Goal: Task Accomplishment & Management: Manage account settings

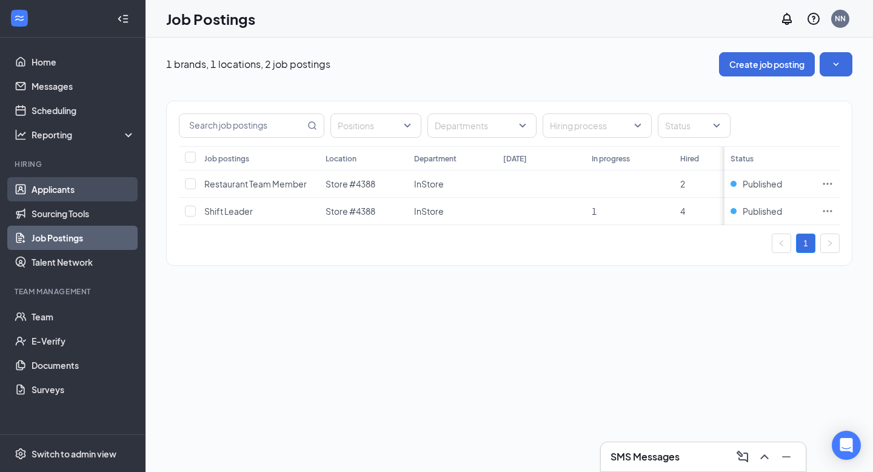
click at [75, 187] on link "Applicants" at bounding box center [84, 189] width 104 height 24
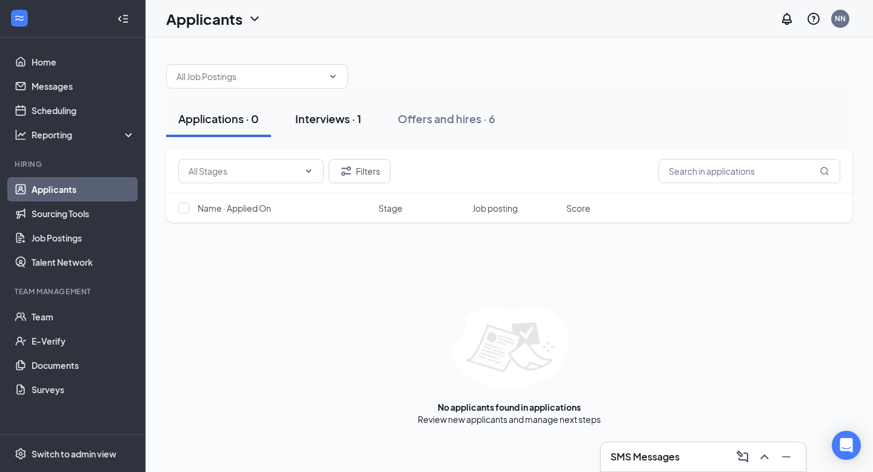
click at [303, 119] on div "Interviews · 1" at bounding box center [328, 118] width 66 height 15
